Goal: Check status: Check status

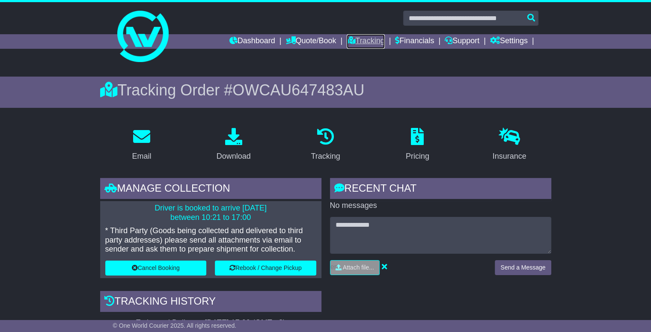
click at [320, 38] on link "Tracking" at bounding box center [366, 41] width 38 height 15
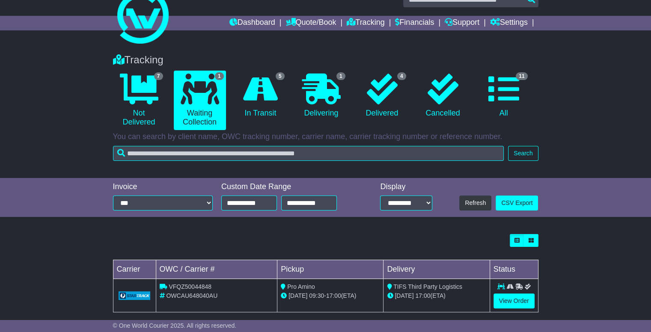
scroll to position [28, 0]
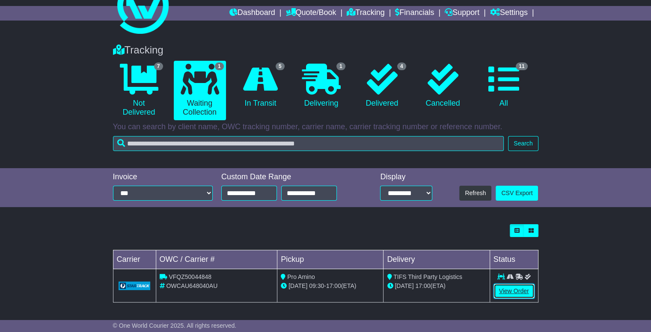
click at [525, 290] on link "View Order" at bounding box center [514, 291] width 41 height 15
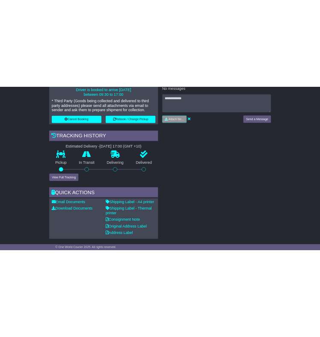
scroll to position [257, 0]
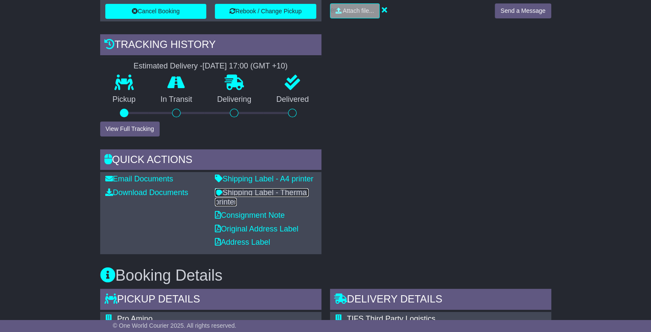
click at [276, 191] on link "Shipping Label - Thermal printer" at bounding box center [262, 197] width 94 height 18
